Goal: Entertainment & Leisure: Consume media (video, audio)

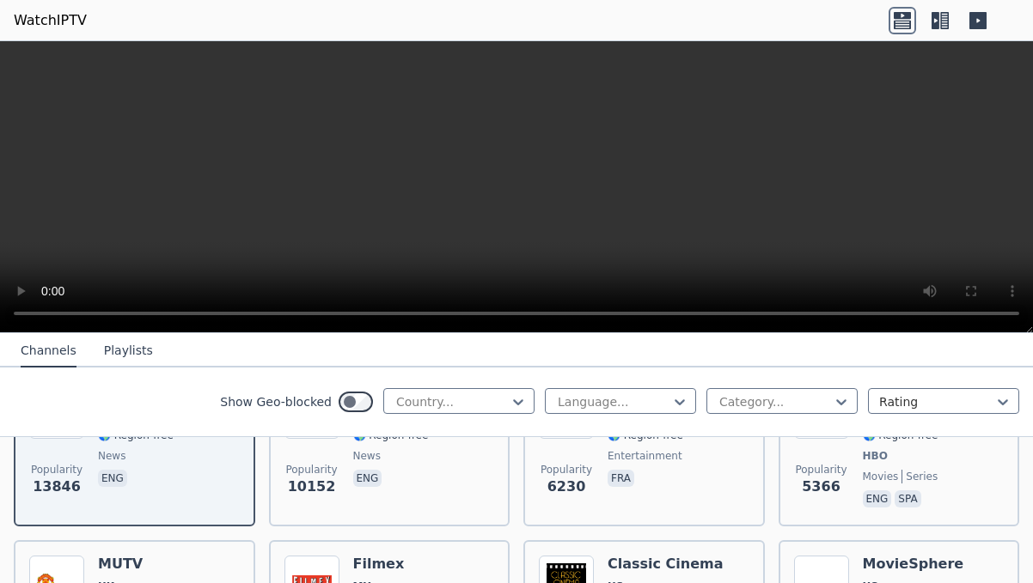
scroll to position [253, 0]
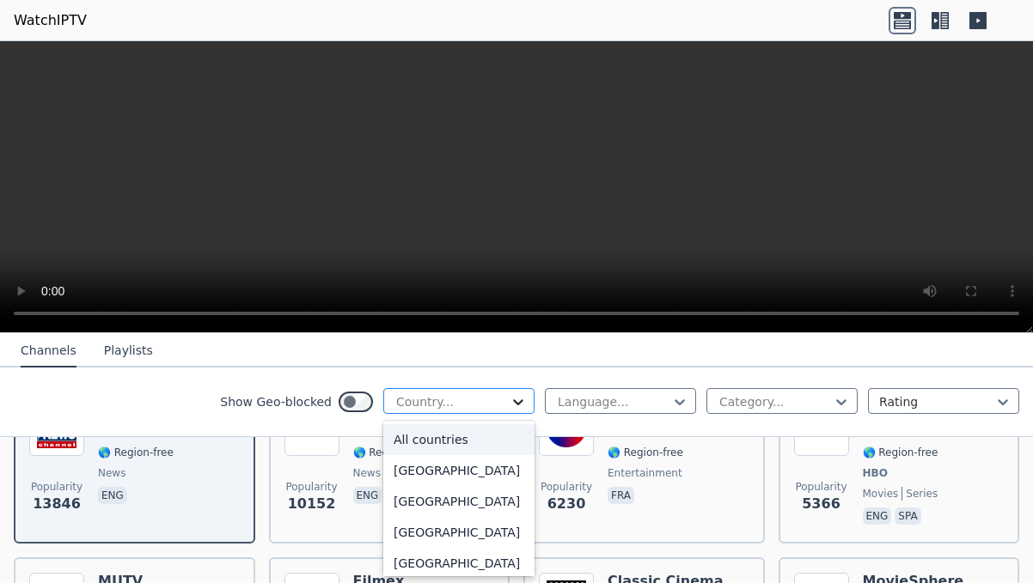
click at [515, 403] on icon at bounding box center [518, 402] width 10 height 6
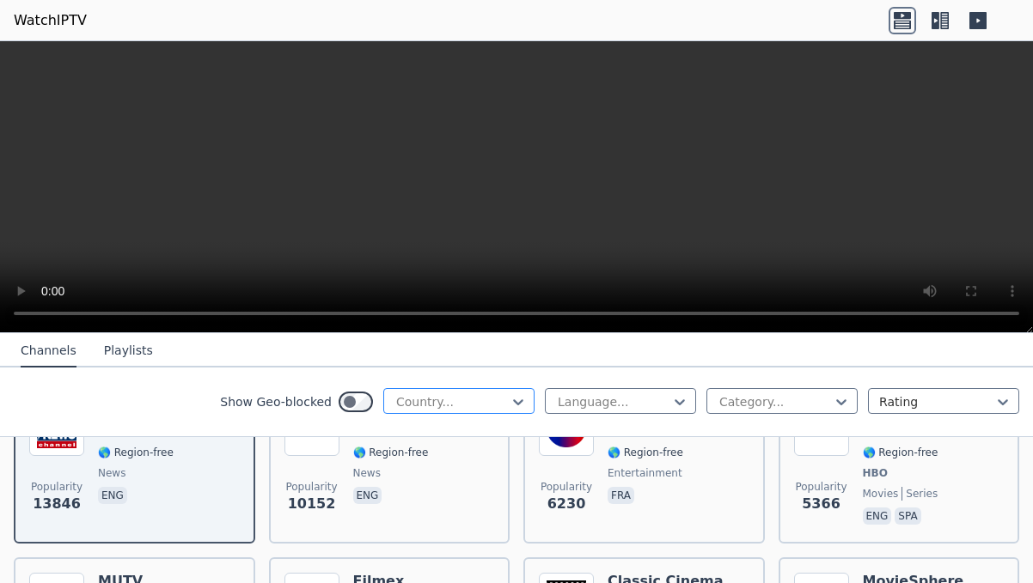
click at [491, 400] on div at bounding box center [451, 401] width 115 height 17
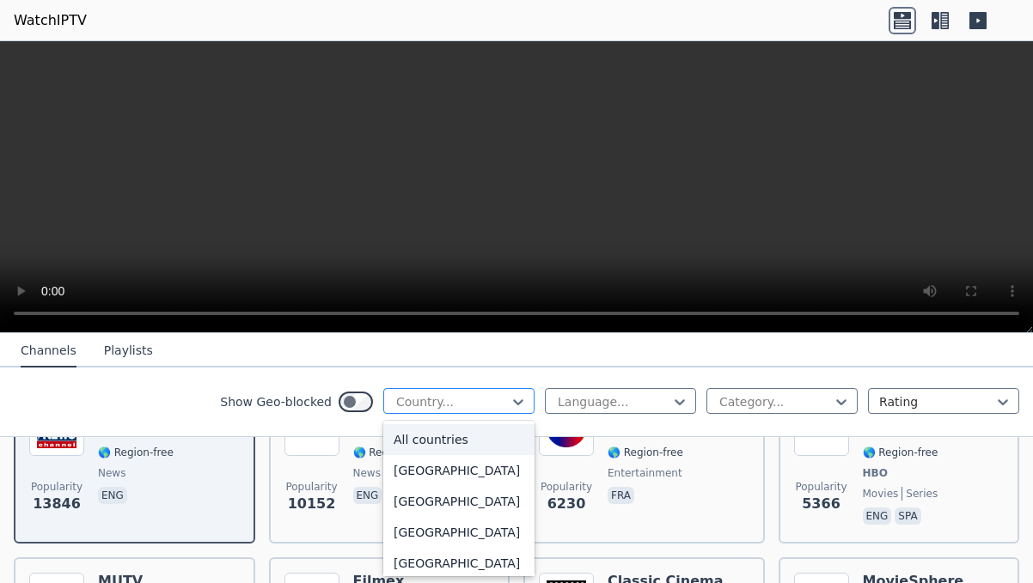
click at [491, 400] on div at bounding box center [451, 401] width 115 height 17
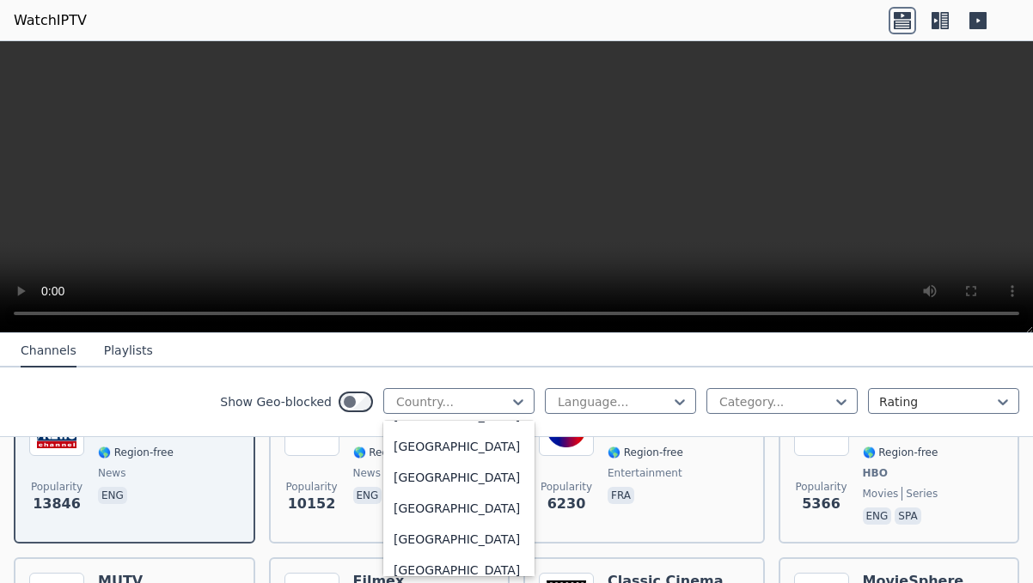
scroll to position [6070, 0]
click at [452, 433] on div "[GEOGRAPHIC_DATA]" at bounding box center [458, 417] width 151 height 31
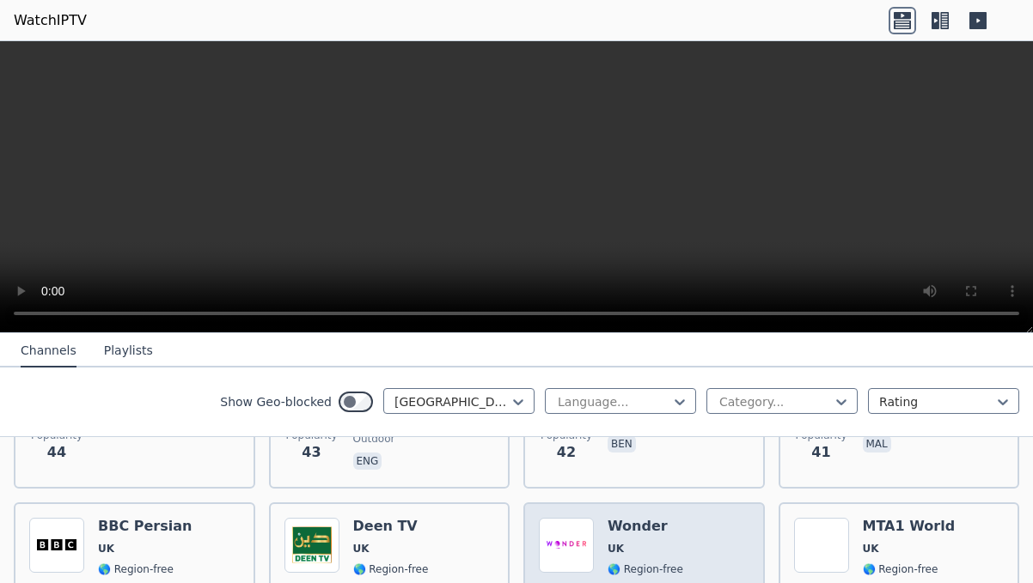
scroll to position [2014, 0]
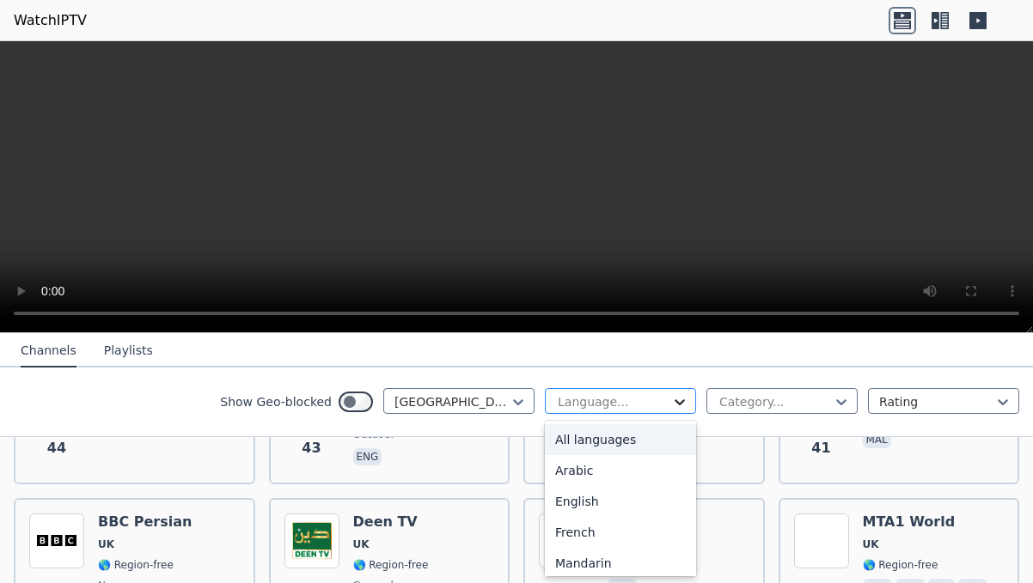
click at [680, 402] on icon at bounding box center [679, 402] width 10 height 6
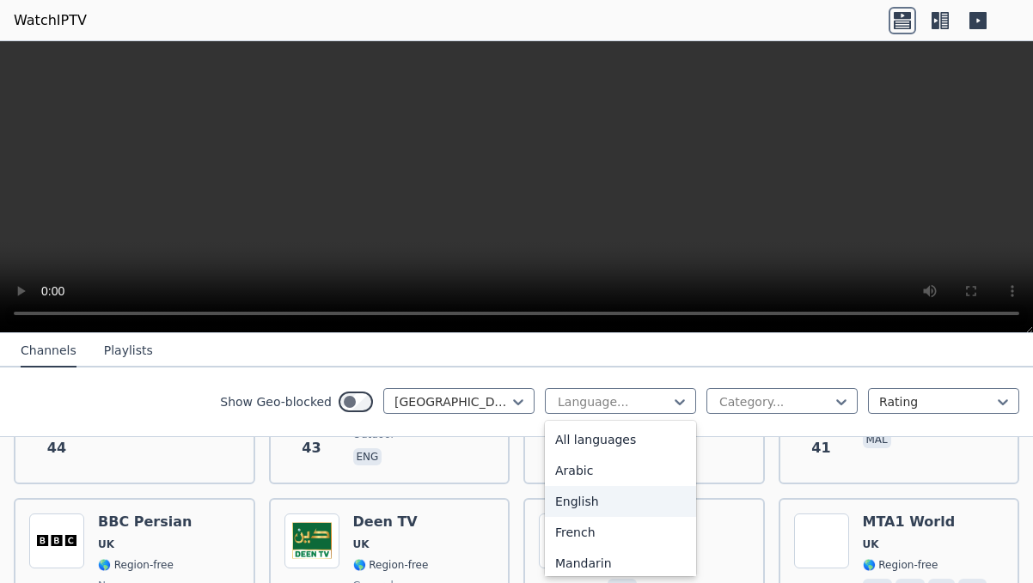
click at [600, 495] on div "English" at bounding box center [620, 501] width 151 height 31
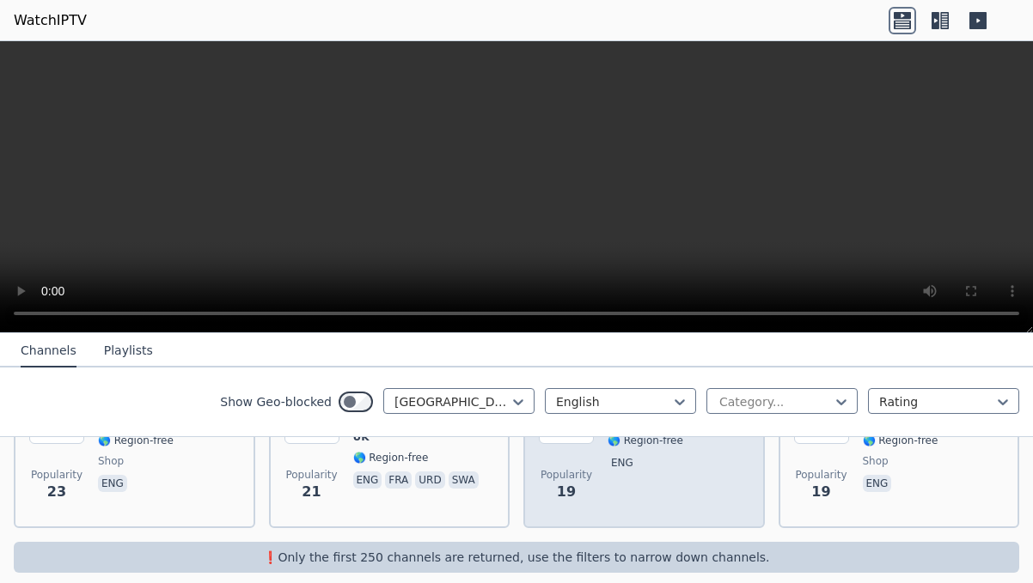
scroll to position [2306, 0]
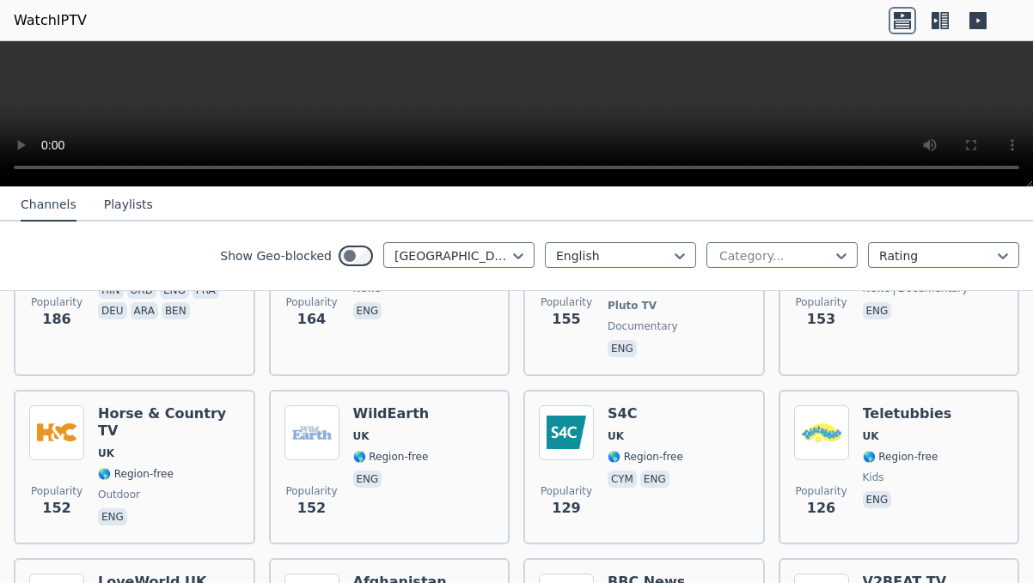
scroll to position [762, 0]
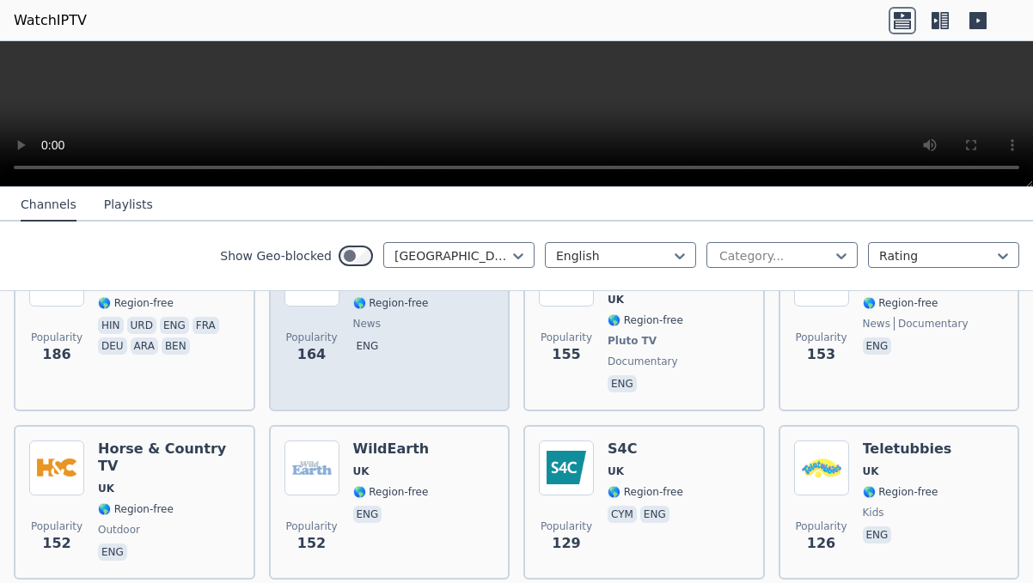
click at [408, 326] on span "news" at bounding box center [421, 324] width 137 height 14
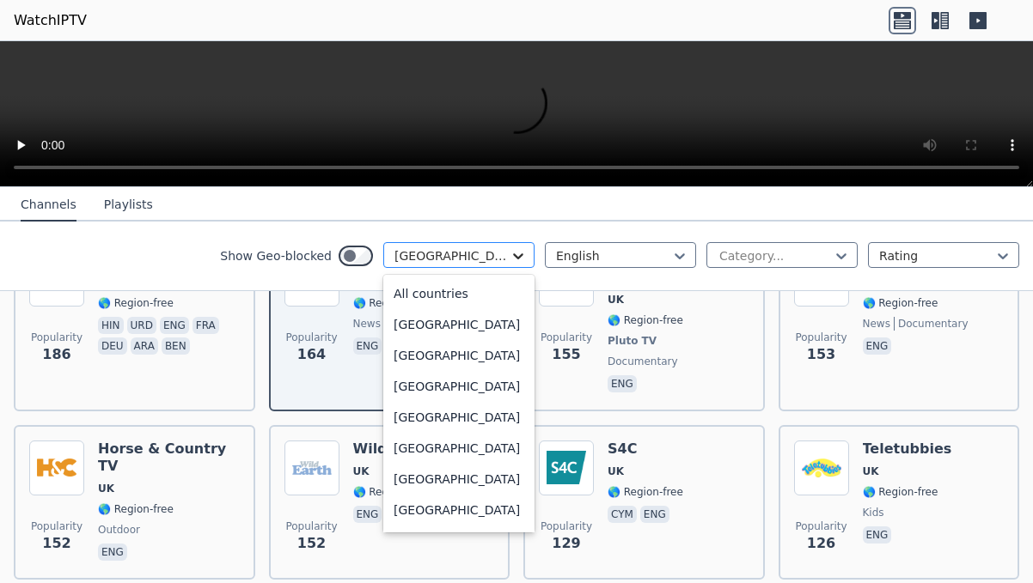
click at [514, 256] on icon at bounding box center [517, 255] width 17 height 17
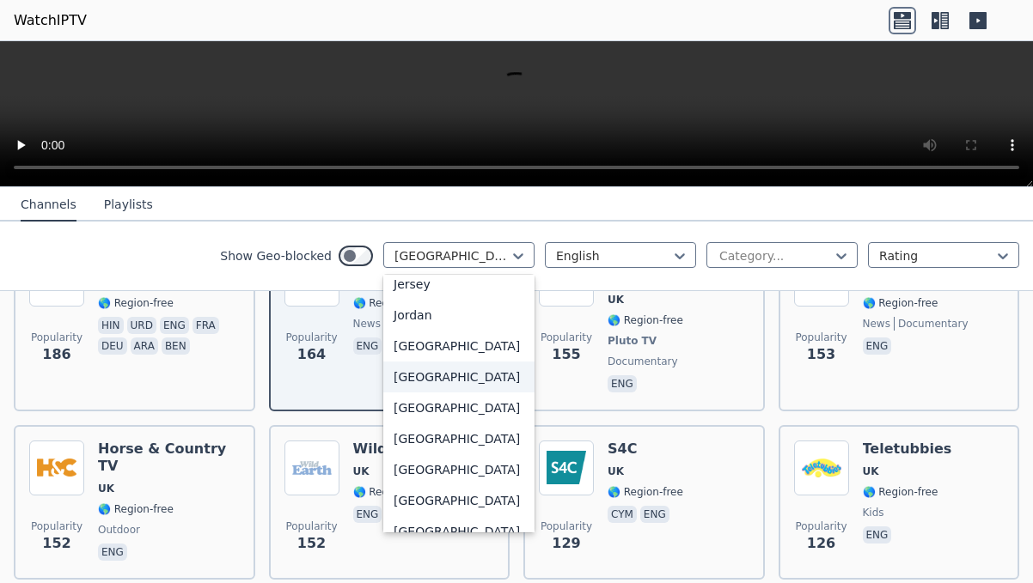
scroll to position [2974, 0]
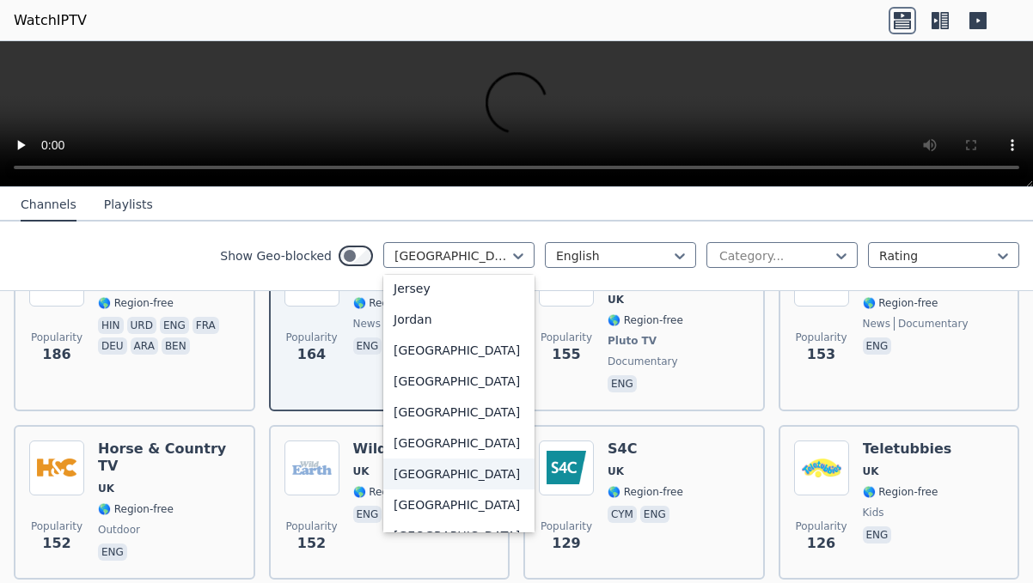
drag, startPoint x: 454, startPoint y: 347, endPoint x: 457, endPoint y: 564, distance: 216.5
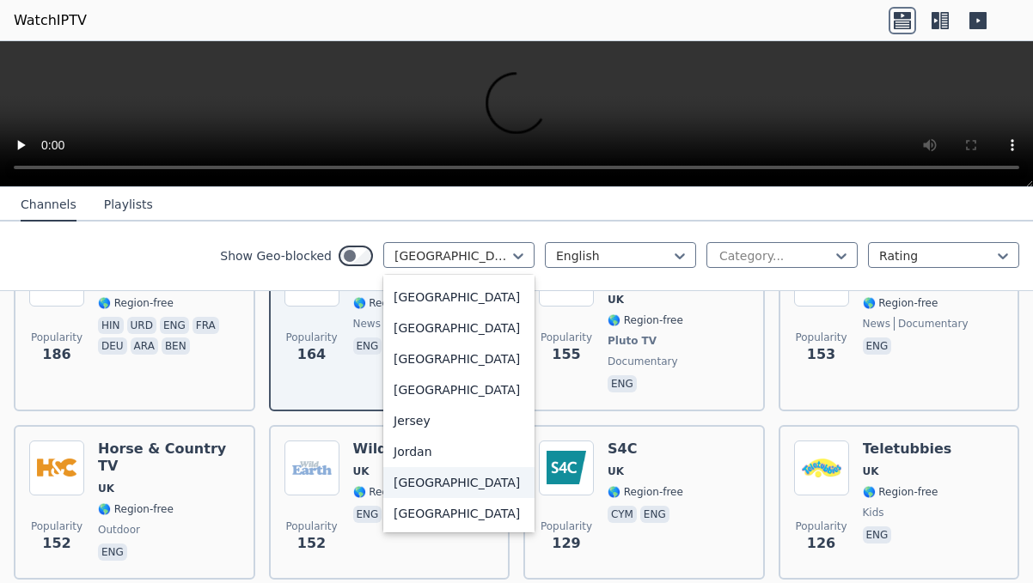
scroll to position [2835, 0]
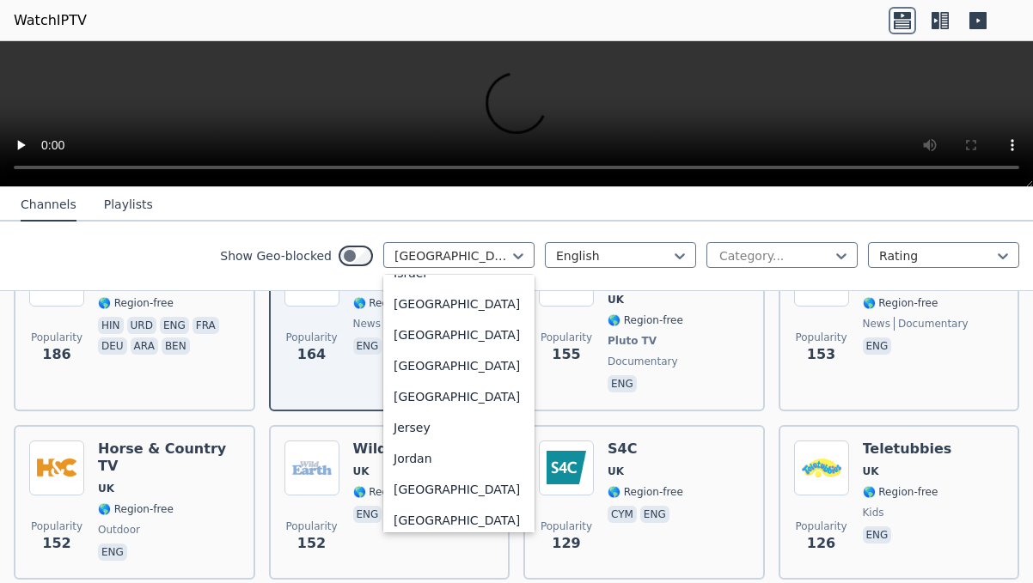
click at [437, 258] on div "Ireland" at bounding box center [458, 242] width 151 height 31
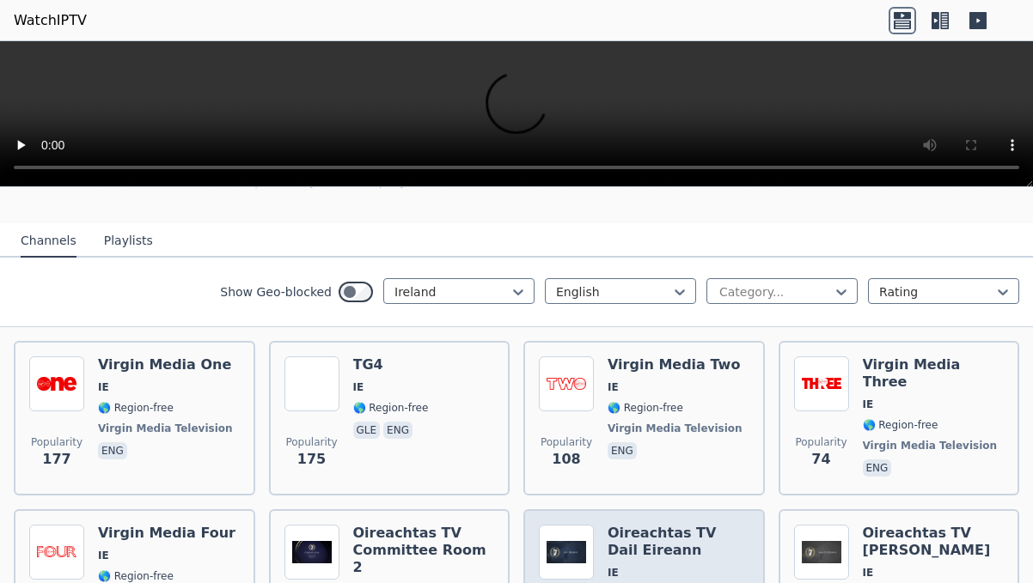
scroll to position [130, 0]
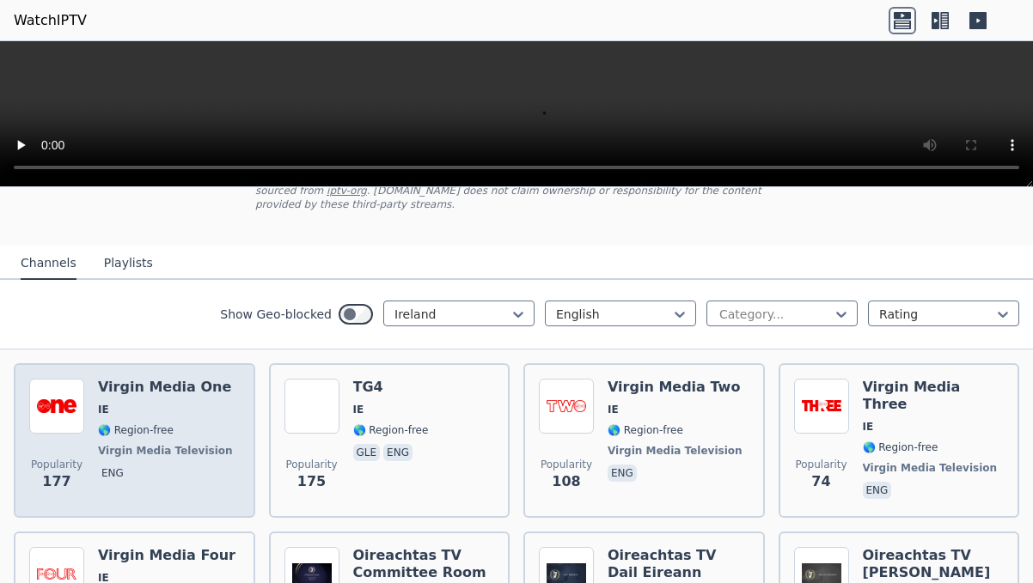
click at [174, 408] on span "IE" at bounding box center [167, 410] width 138 height 14
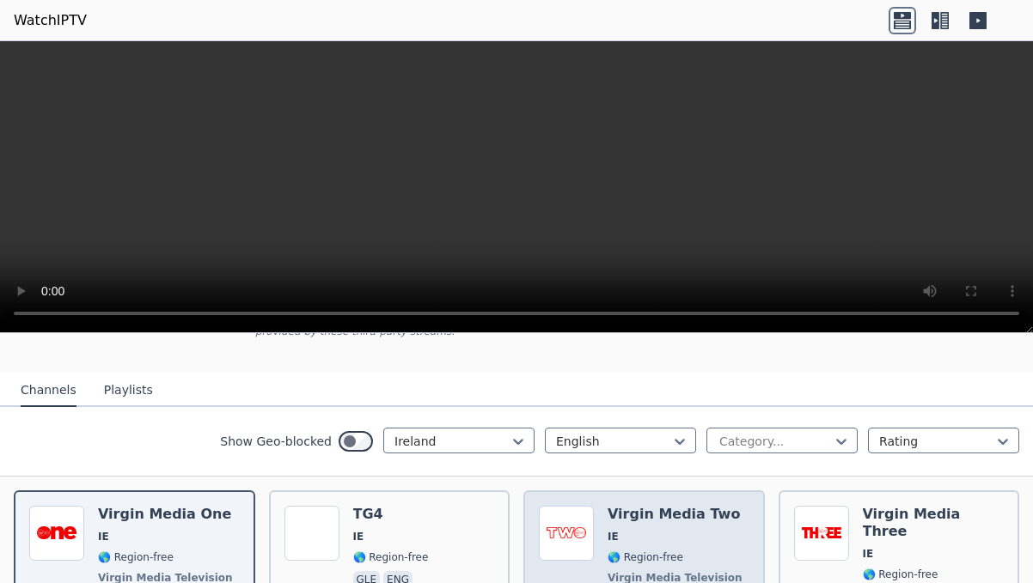
click at [659, 540] on span "IE" at bounding box center [676, 537] width 138 height 14
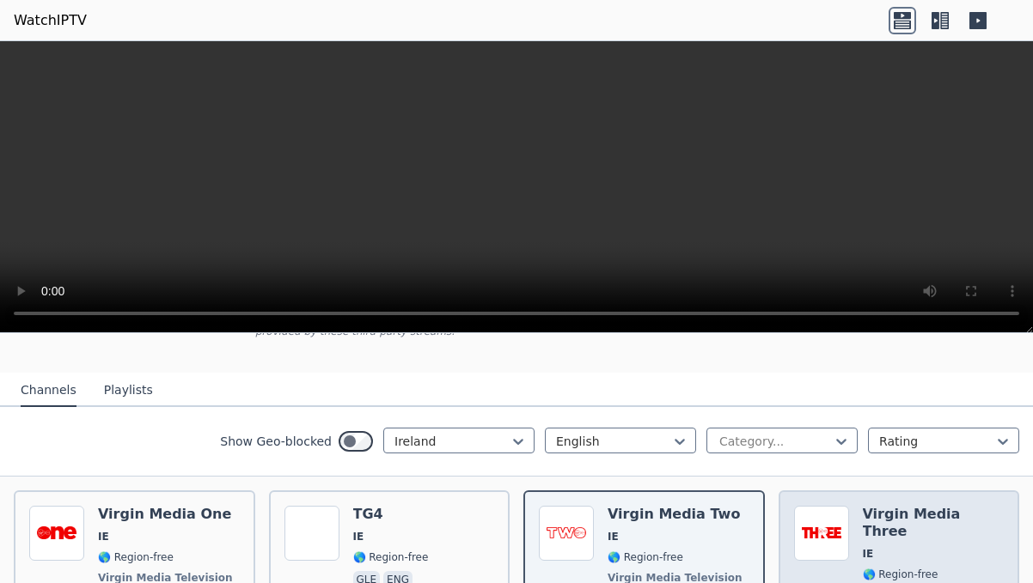
click at [839, 513] on img at bounding box center [821, 533] width 55 height 55
